Goal: Task Accomplishment & Management: Manage account settings

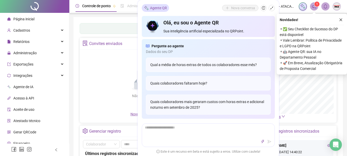
click at [315, 6] on icon "notification" at bounding box center [314, 6] width 5 height 5
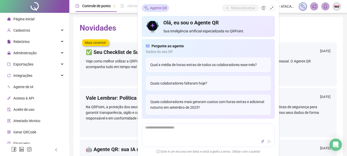
click at [292, 26] on h2 "Novidades" at bounding box center [208, 28] width 257 height 10
click at [301, 30] on h2 "Novidades" at bounding box center [208, 28] width 257 height 10
click at [37, 56] on div "Administração" at bounding box center [34, 53] width 67 height 10
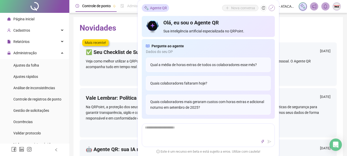
click at [271, 9] on icon "shrink" at bounding box center [272, 8] width 4 height 4
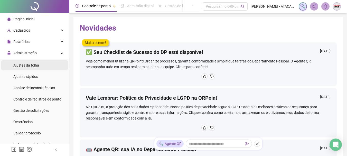
click at [41, 65] on li "Ajustes da folha" at bounding box center [34, 65] width 67 height 10
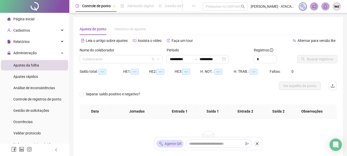
type input "**********"
click at [42, 110] on span "Gestão de solicitações" at bounding box center [31, 111] width 36 height 4
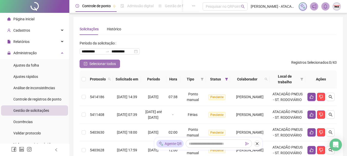
click at [109, 63] on span "Selecionar todos" at bounding box center [102, 64] width 26 height 6
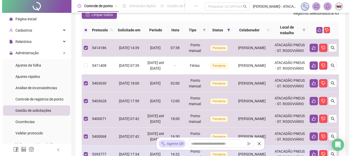
scroll to position [43, 0]
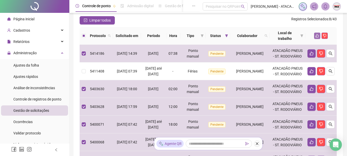
click at [317, 36] on icon "like" at bounding box center [317, 35] width 3 height 3
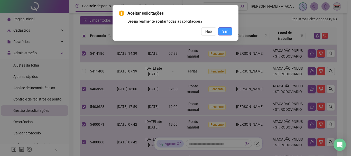
click at [229, 33] on button "Sim" at bounding box center [225, 31] width 14 height 8
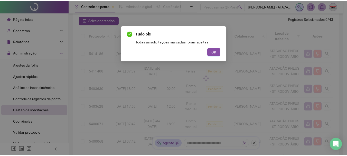
scroll to position [11, 0]
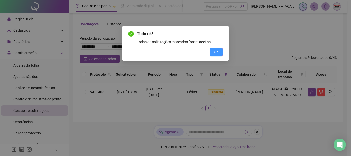
click at [219, 51] on button "OK" at bounding box center [216, 52] width 13 height 8
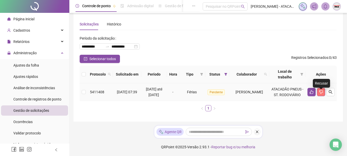
click at [320, 90] on icon "dislike" at bounding box center [321, 92] width 4 height 4
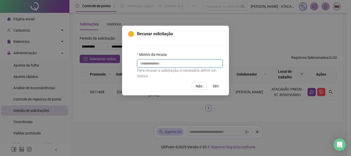
click at [172, 64] on input "text" at bounding box center [180, 63] width 86 height 8
type input "*"
click at [215, 87] on span "Sim" at bounding box center [216, 86] width 6 height 6
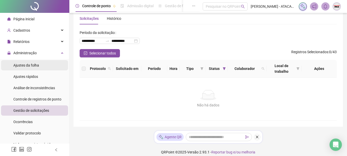
click at [36, 64] on span "Ajustes da folha" at bounding box center [26, 65] width 26 height 4
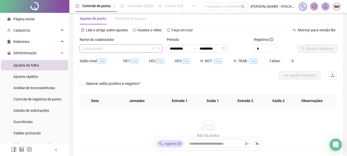
type input "**********"
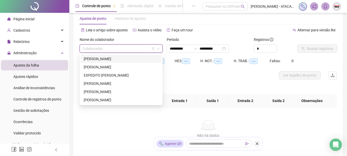
click at [125, 47] on input "search" at bounding box center [119, 49] width 72 height 8
click at [108, 99] on div "[PERSON_NAME]" at bounding box center [121, 100] width 75 height 6
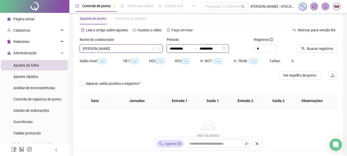
click at [175, 49] on input "**********" at bounding box center [181, 49] width 22 height 6
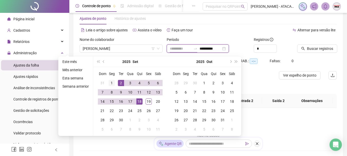
type input "**********"
click at [110, 83] on div "1" at bounding box center [112, 83] width 6 height 6
type input "**********"
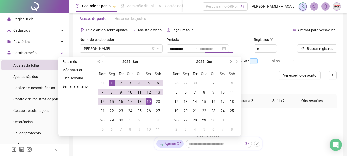
click at [149, 101] on div "19" at bounding box center [149, 101] width 6 height 6
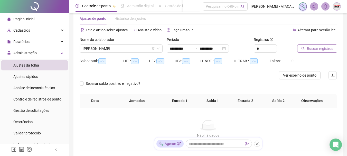
click at [312, 48] on span "Buscar registros" at bounding box center [320, 49] width 26 height 6
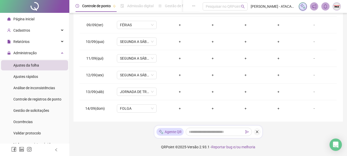
scroll to position [128, 0]
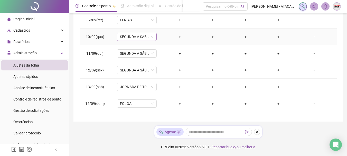
click at [141, 35] on span "SEGUNDA A SÁBADO - MECÂNICO" at bounding box center [137, 37] width 34 height 8
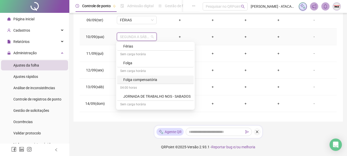
scroll to position [0, 0]
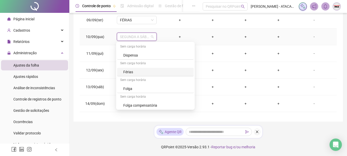
click at [126, 71] on div "Férias" at bounding box center [156, 72] width 67 height 6
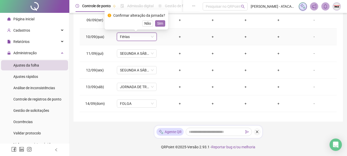
click at [160, 23] on span "Sim" at bounding box center [160, 24] width 6 height 6
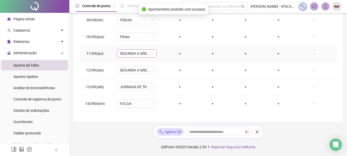
click at [153, 55] on span "SEGUNDA A SÁBADO - MECÂNICO" at bounding box center [137, 54] width 34 height 8
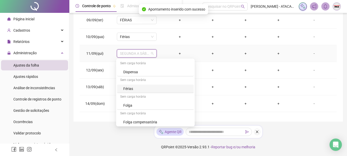
click at [144, 89] on div "Férias" at bounding box center [156, 89] width 67 height 6
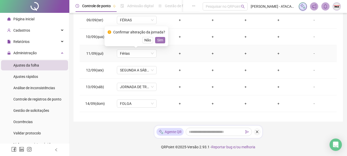
click at [160, 42] on span "Sim" at bounding box center [160, 40] width 6 height 6
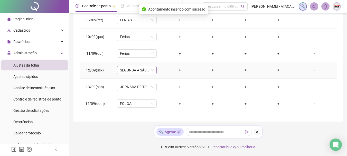
click at [147, 71] on span "SEGUNDA A SÁBADO - MECÂNICO" at bounding box center [137, 70] width 34 height 8
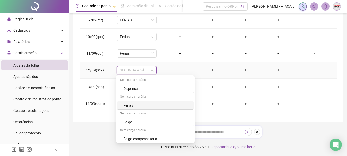
click at [148, 105] on div "Férias" at bounding box center [156, 106] width 67 height 6
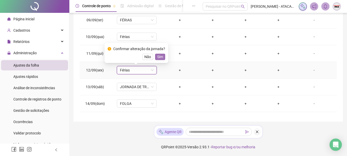
click at [160, 57] on span "Sim" at bounding box center [160, 57] width 6 height 6
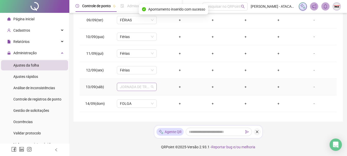
click at [145, 88] on span "JORNADA DE TRABALHO NOS - SABADOS" at bounding box center [137, 87] width 34 height 8
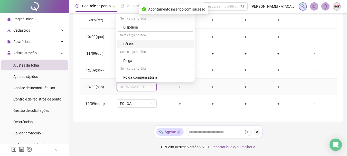
click at [146, 46] on div "Férias" at bounding box center [156, 44] width 67 height 6
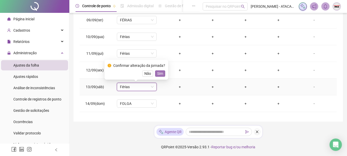
click at [158, 73] on span "Sim" at bounding box center [160, 74] width 6 height 6
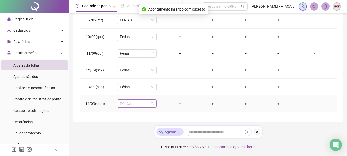
click at [142, 104] on span "FOLGA" at bounding box center [137, 104] width 34 height 8
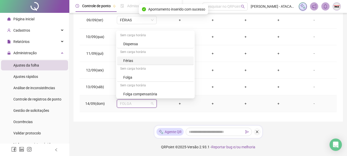
click at [147, 63] on div "Férias" at bounding box center [156, 61] width 67 height 6
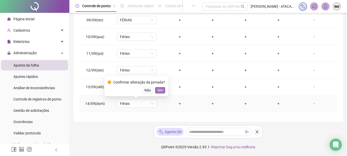
click at [158, 90] on span "Sim" at bounding box center [160, 90] width 6 height 6
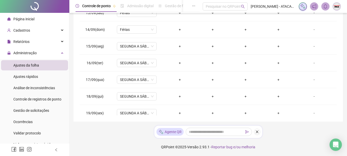
scroll to position [208, 0]
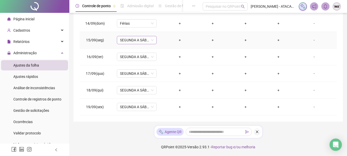
click at [137, 38] on span "SEGUNDA A SÁBADO - MECÂNICO" at bounding box center [137, 40] width 34 height 8
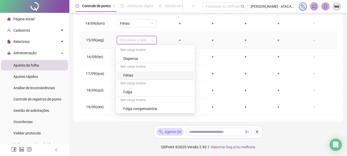
click at [144, 74] on div "Férias" at bounding box center [156, 76] width 67 height 6
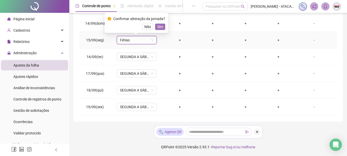
click at [159, 28] on span "Sim" at bounding box center [160, 27] width 6 height 6
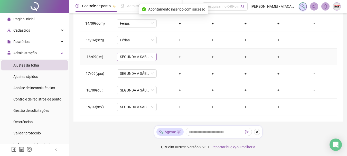
click at [131, 58] on span "SEGUNDA A SÁBADO - MECÂNICO" at bounding box center [137, 57] width 34 height 8
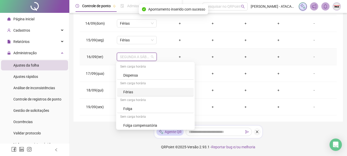
click at [132, 91] on div "Férias" at bounding box center [156, 92] width 67 height 6
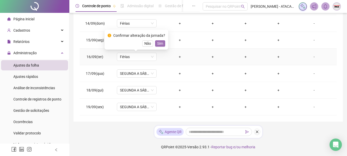
click at [161, 44] on span "Sim" at bounding box center [160, 44] width 6 height 6
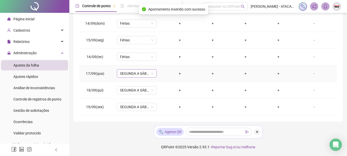
click at [136, 75] on span "SEGUNDA A SÁBADO - MECÂNICO" at bounding box center [137, 74] width 34 height 8
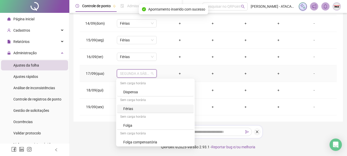
click at [141, 111] on div "Férias" at bounding box center [156, 109] width 67 height 6
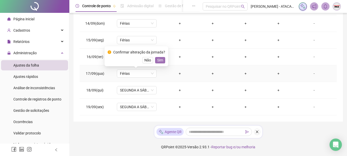
click at [159, 58] on span "Sim" at bounding box center [160, 60] width 6 height 6
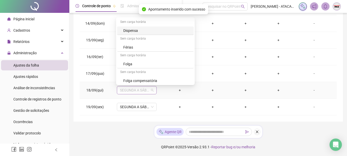
click at [133, 92] on span "SEGUNDA A SÁBADO - MECÂNICO" at bounding box center [137, 90] width 34 height 8
click at [139, 49] on div "Férias" at bounding box center [156, 47] width 67 height 6
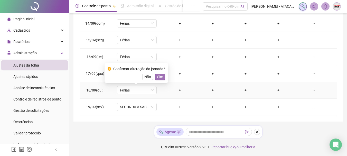
click at [158, 77] on span "Sim" at bounding box center [160, 77] width 6 height 6
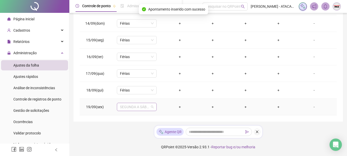
click at [137, 107] on span "SEGUNDA A SÁBADO - MECÂNICO" at bounding box center [137, 107] width 34 height 8
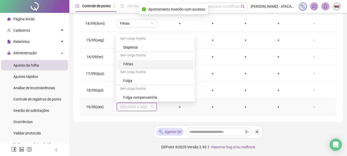
click at [140, 65] on div "Férias" at bounding box center [156, 64] width 67 height 6
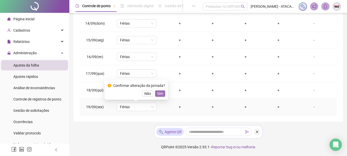
click at [159, 95] on span "Sim" at bounding box center [160, 94] width 6 height 6
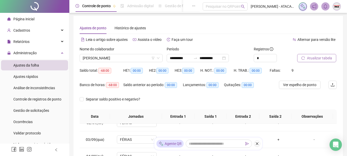
scroll to position [0, 0]
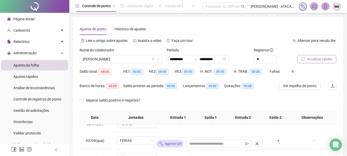
click at [318, 59] on span "Atualizar tabela" at bounding box center [319, 59] width 25 height 6
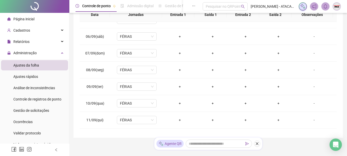
scroll to position [208, 0]
